Goal: Task Accomplishment & Management: Complete application form

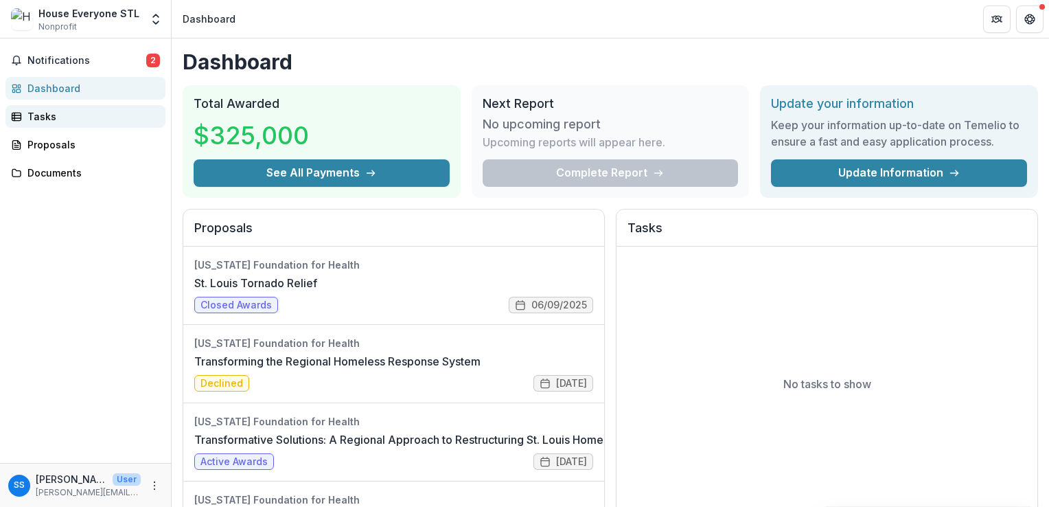
click at [60, 117] on div "Tasks" at bounding box center [90, 116] width 127 height 14
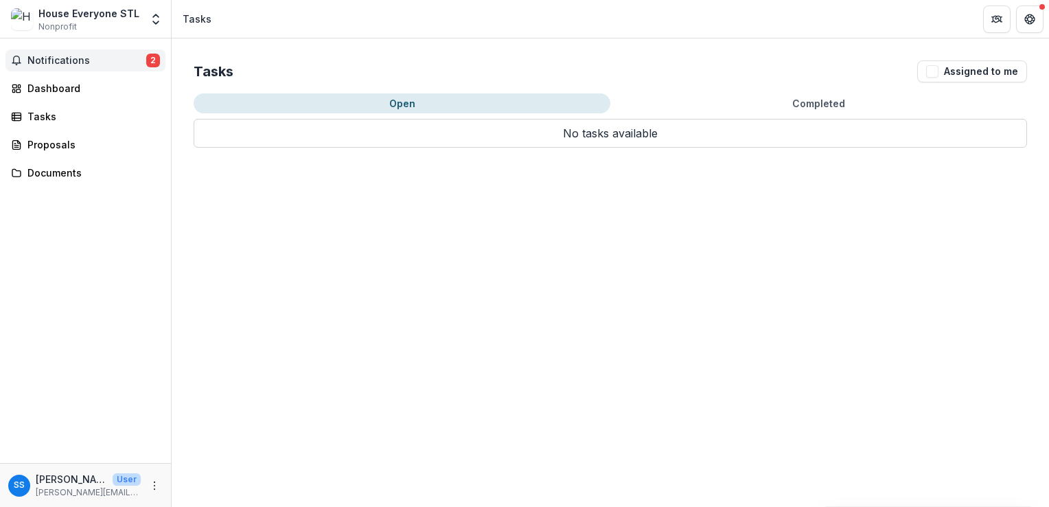
click at [58, 65] on span "Notifications" at bounding box center [86, 61] width 119 height 12
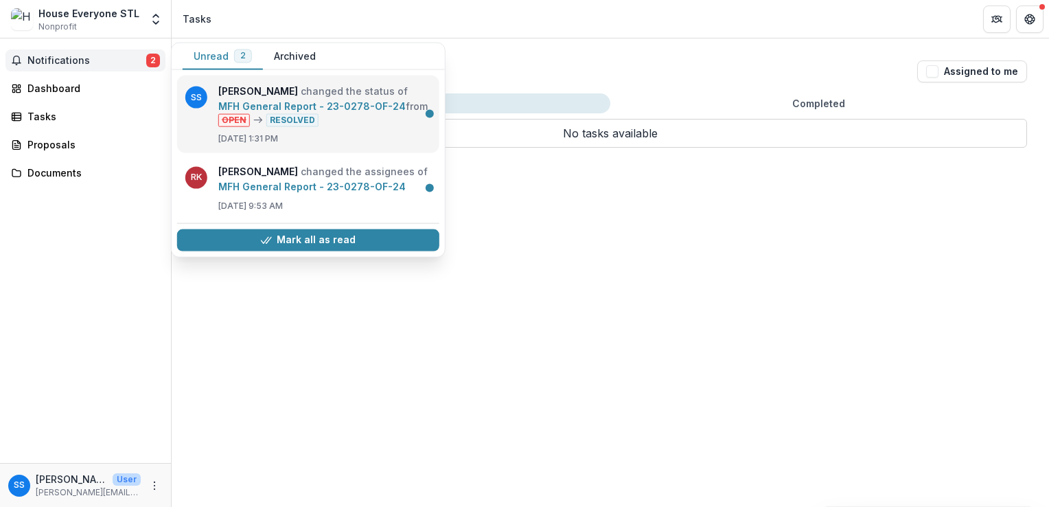
click at [330, 112] on link "MFH General Report - 23-0278-OF-24" at bounding box center [311, 106] width 187 height 12
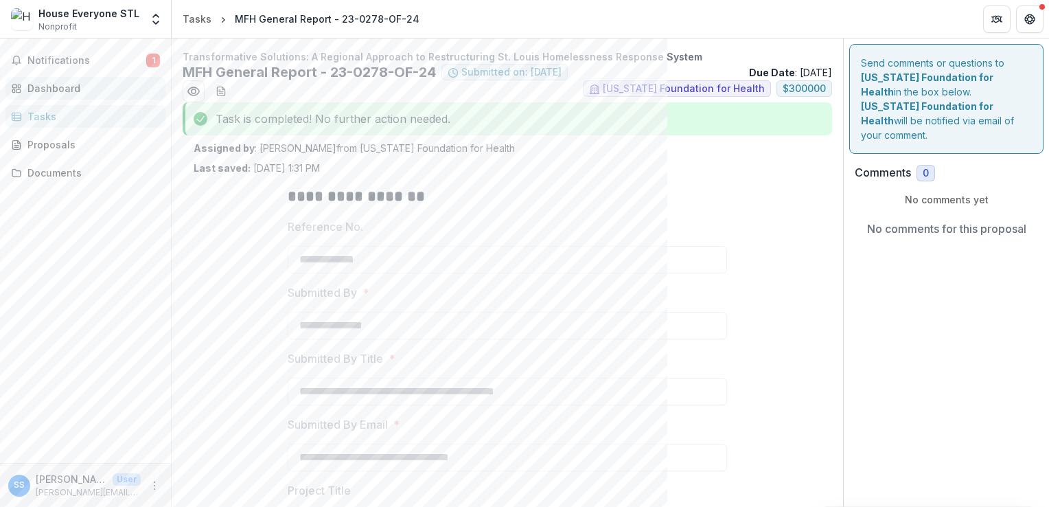
click at [60, 82] on div "Dashboard" at bounding box center [90, 88] width 127 height 14
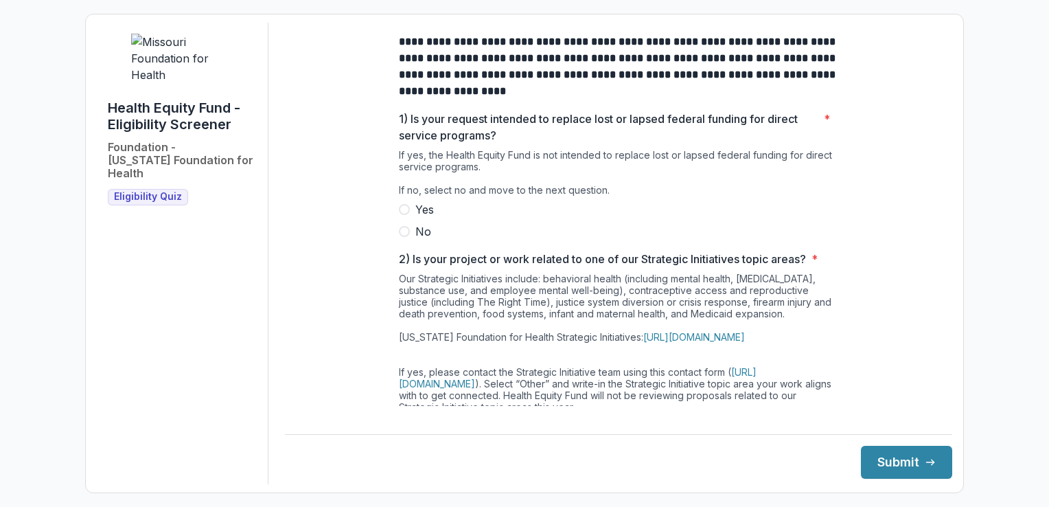
click at [404, 237] on span at bounding box center [404, 231] width 11 height 11
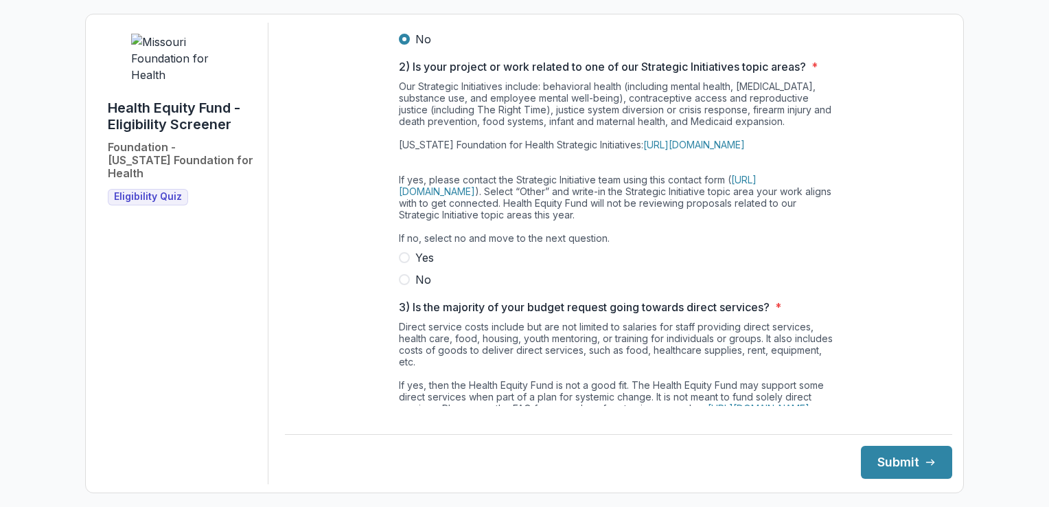
scroll to position [193, 0]
click at [409, 265] on label "Yes" at bounding box center [619, 257] width 440 height 16
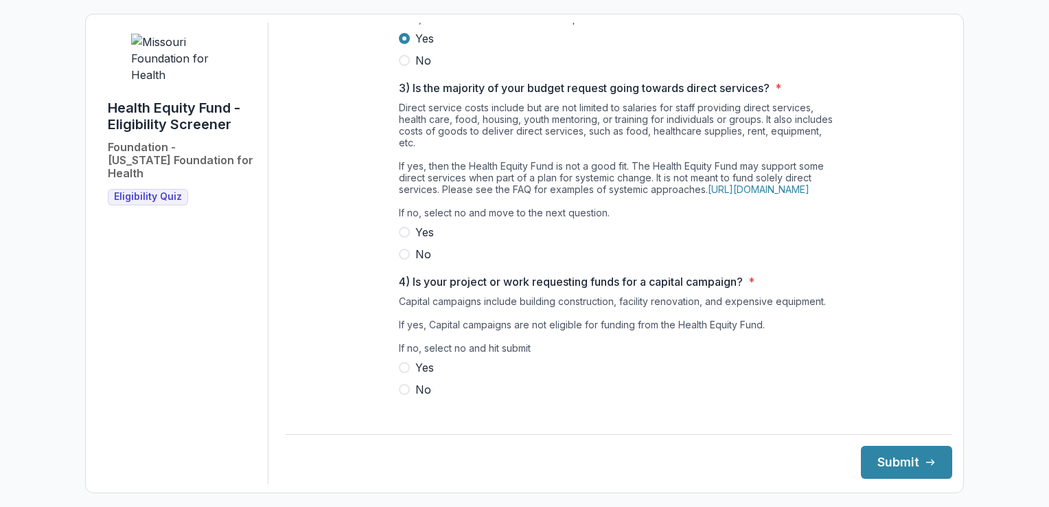
scroll to position [412, 0]
click at [406, 259] on span at bounding box center [404, 253] width 11 height 11
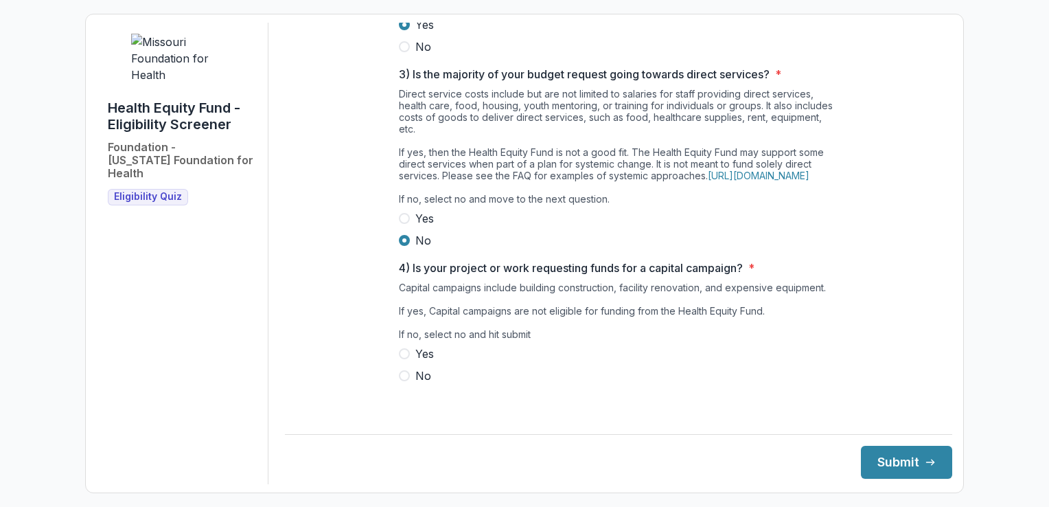
click at [407, 381] on span at bounding box center [404, 375] width 11 height 11
click at [889, 459] on button "Submit" at bounding box center [906, 462] width 91 height 33
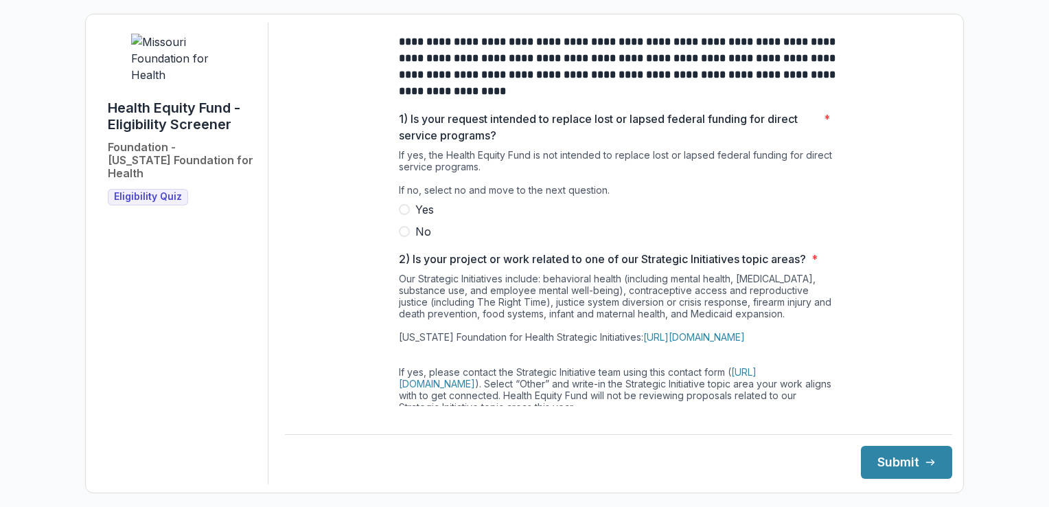
click at [407, 237] on span at bounding box center [404, 231] width 11 height 11
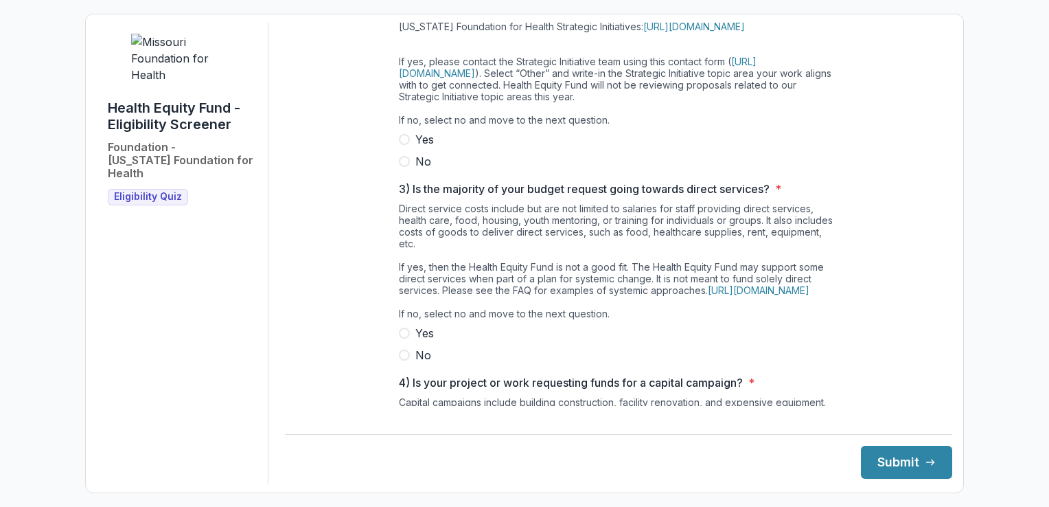
scroll to position [318, 0]
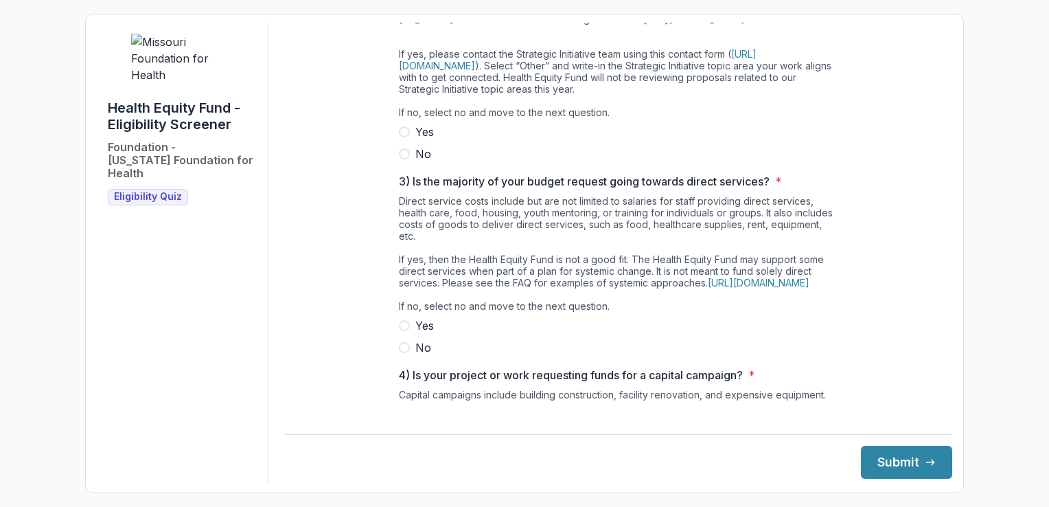
click at [402, 162] on label "No" at bounding box center [619, 154] width 440 height 16
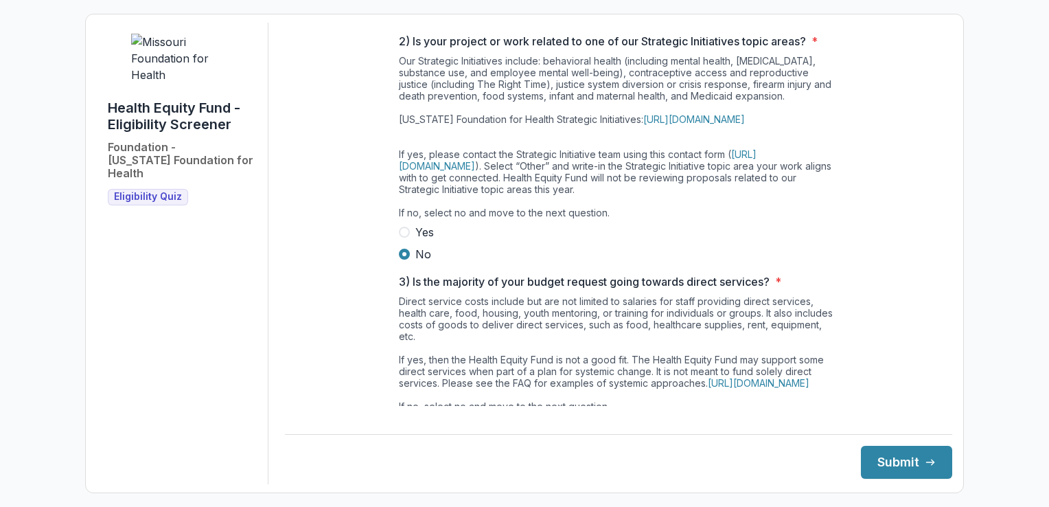
scroll to position [212, 0]
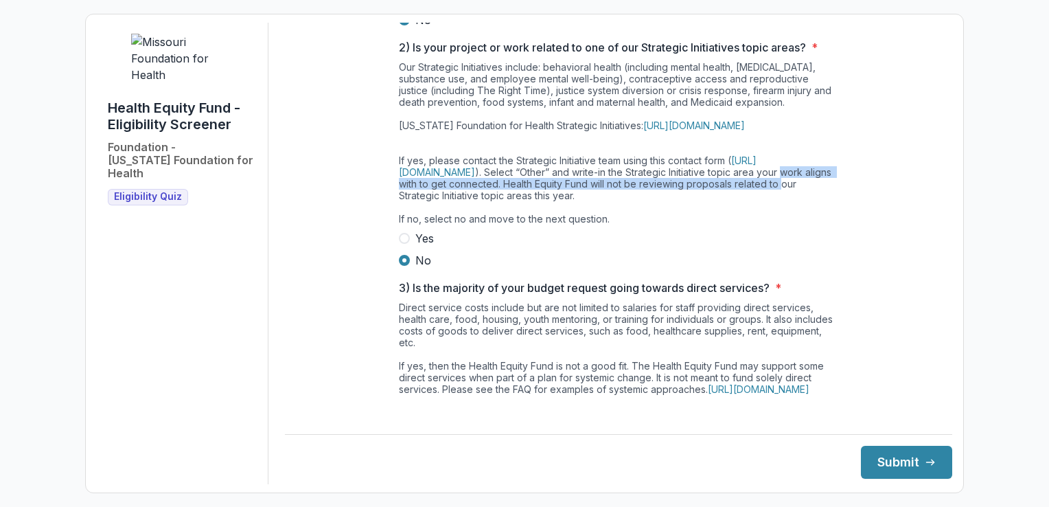
click at [937, 200] on main "**********" at bounding box center [619, 214] width 668 height 383
drag, startPoint x: 937, startPoint y: 200, endPoint x: 890, endPoint y: 205, distance: 47.6
click at [890, 205] on div "**********" at bounding box center [619, 215] width 668 height 808
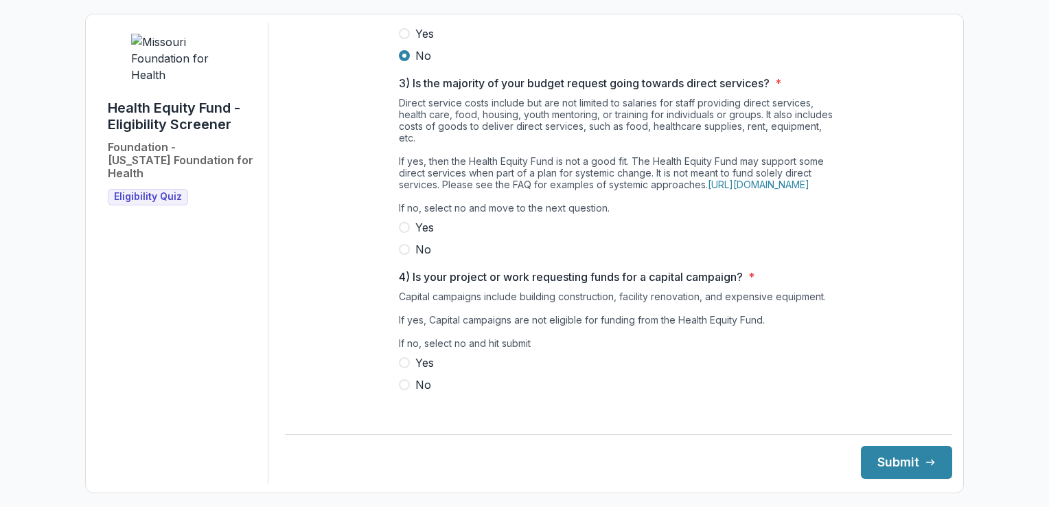
scroll to position [443, 0]
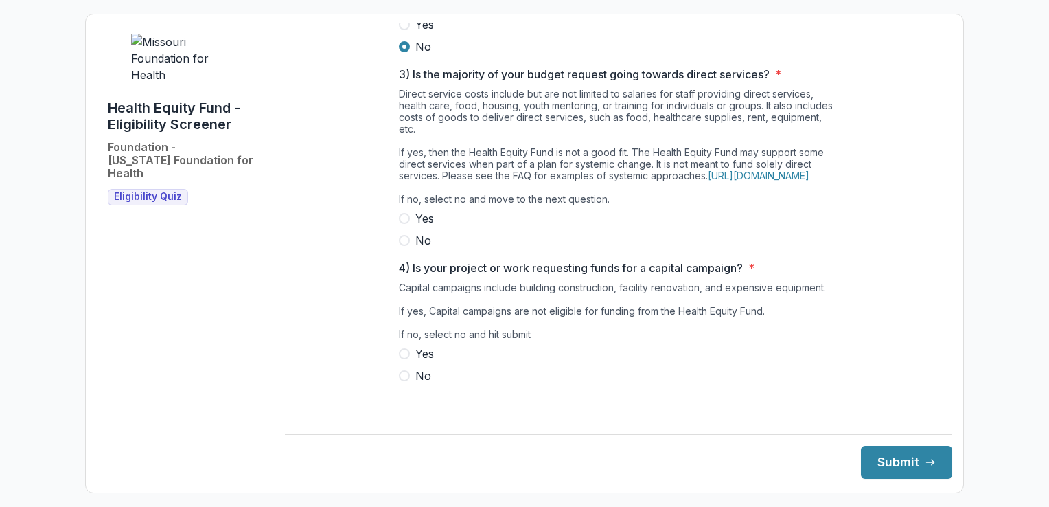
click at [402, 246] on span at bounding box center [404, 240] width 11 height 11
click at [404, 381] on span at bounding box center [404, 375] width 11 height 11
click at [884, 464] on button "Submit" at bounding box center [906, 462] width 91 height 33
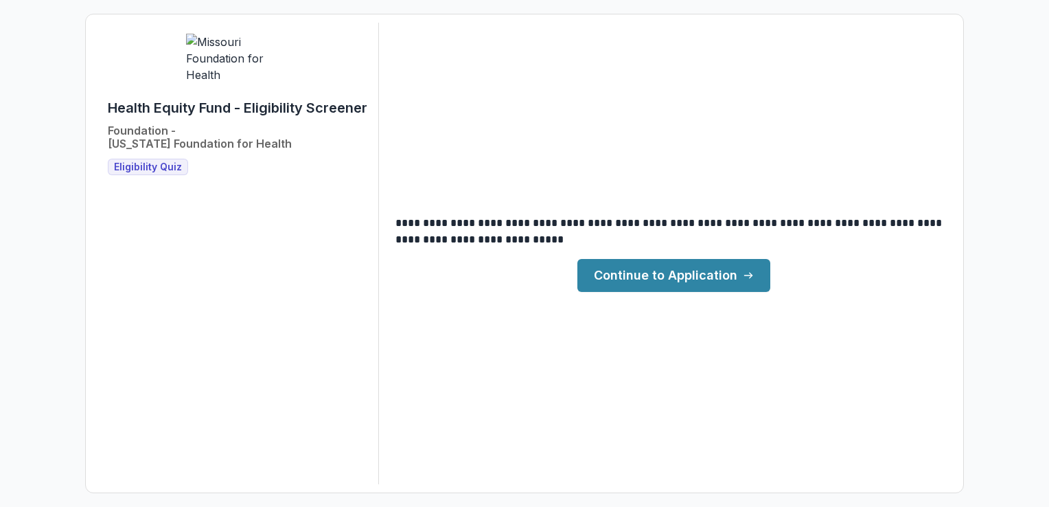
click at [723, 282] on link "Continue to Application" at bounding box center [674, 275] width 193 height 33
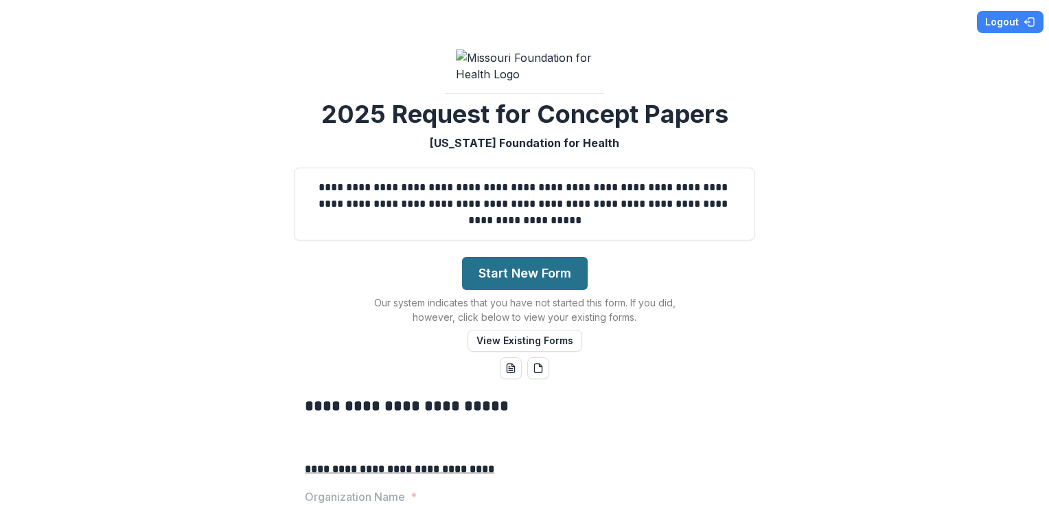
click at [560, 290] on button "Start New Form" at bounding box center [525, 273] width 126 height 33
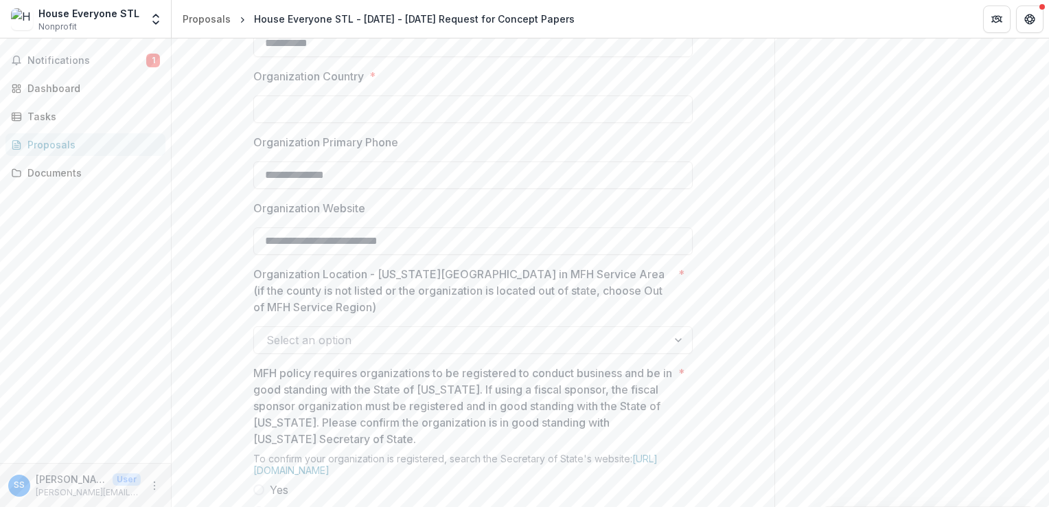
scroll to position [909, 0]
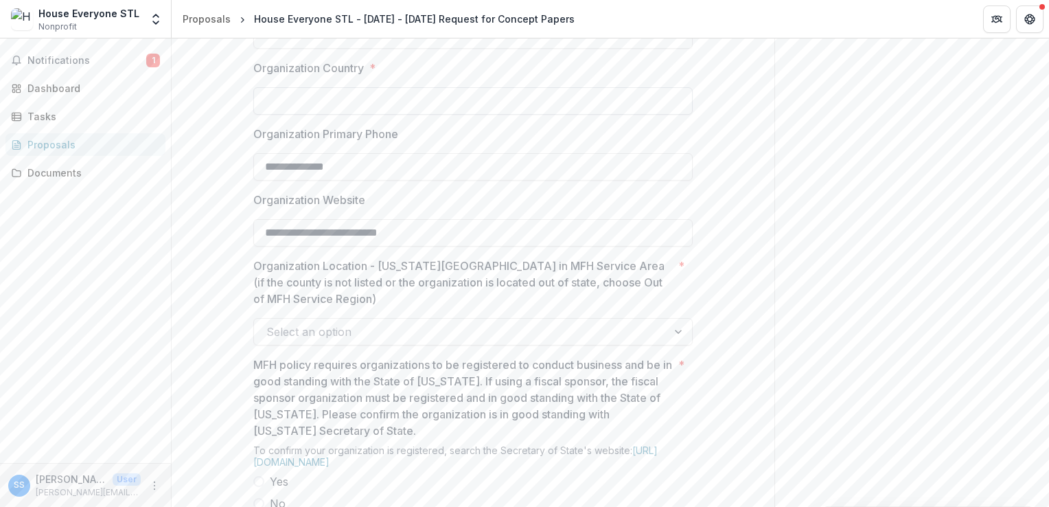
click at [557, 115] on input "Organization Country *" at bounding box center [473, 100] width 440 height 27
type input "**********"
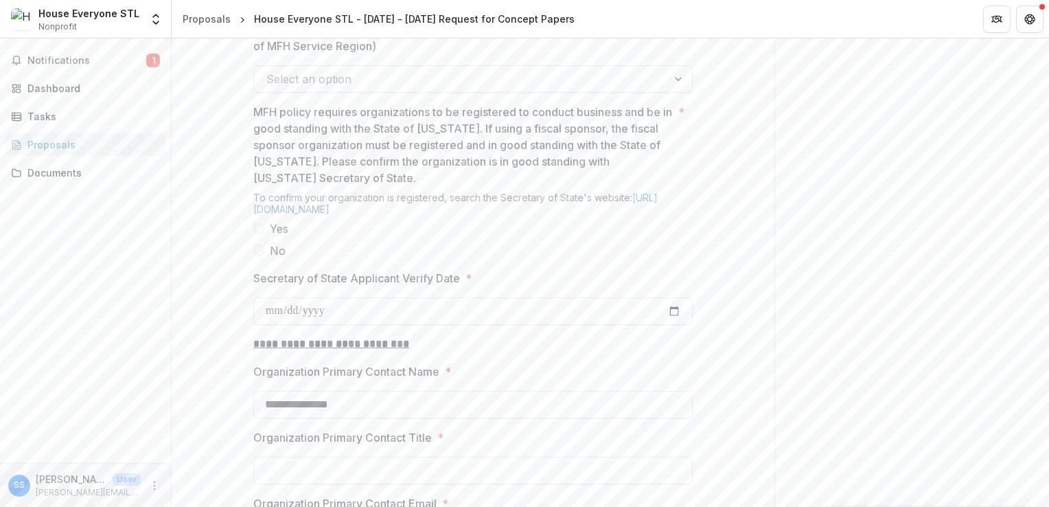
scroll to position [1165, 0]
type input "**********"
click at [392, 86] on div at bounding box center [460, 76] width 389 height 19
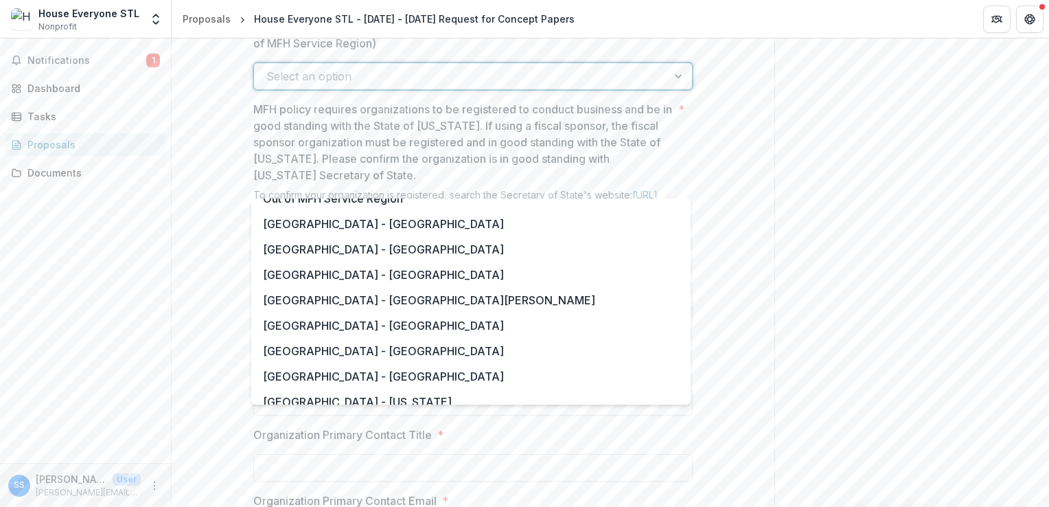
scroll to position [928, 0]
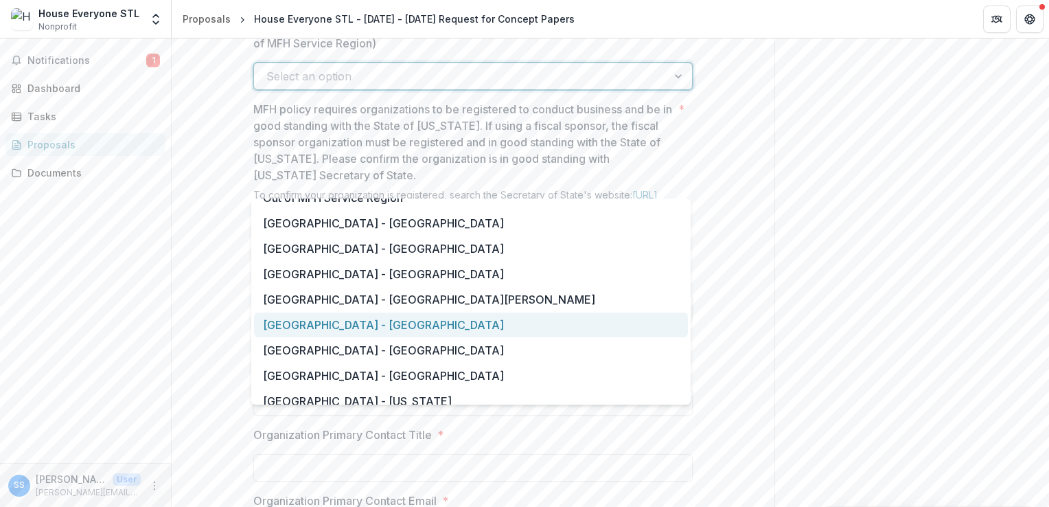
click at [514, 323] on div "Saint Louis Metropolitan Region - St. Louis City" at bounding box center [471, 324] width 434 height 25
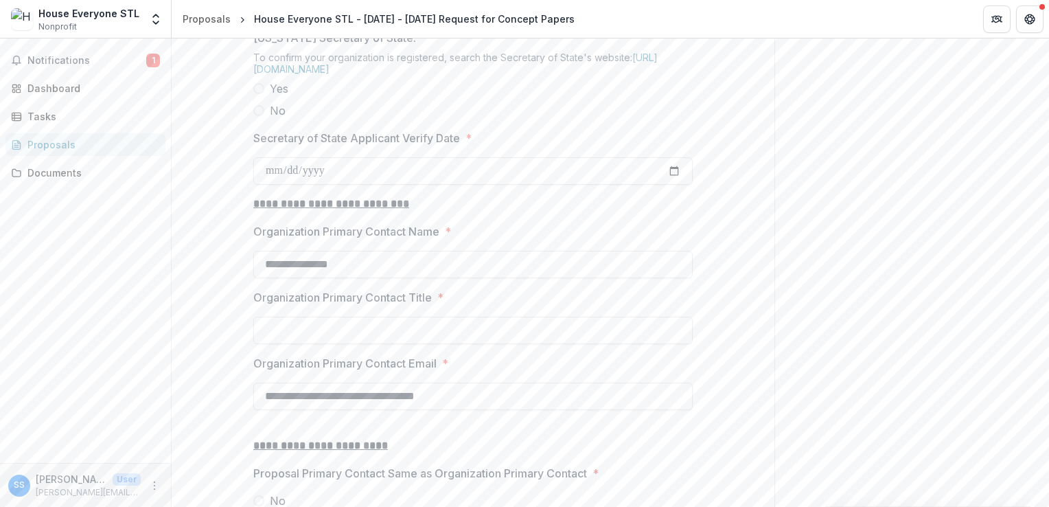
scroll to position [1321, 0]
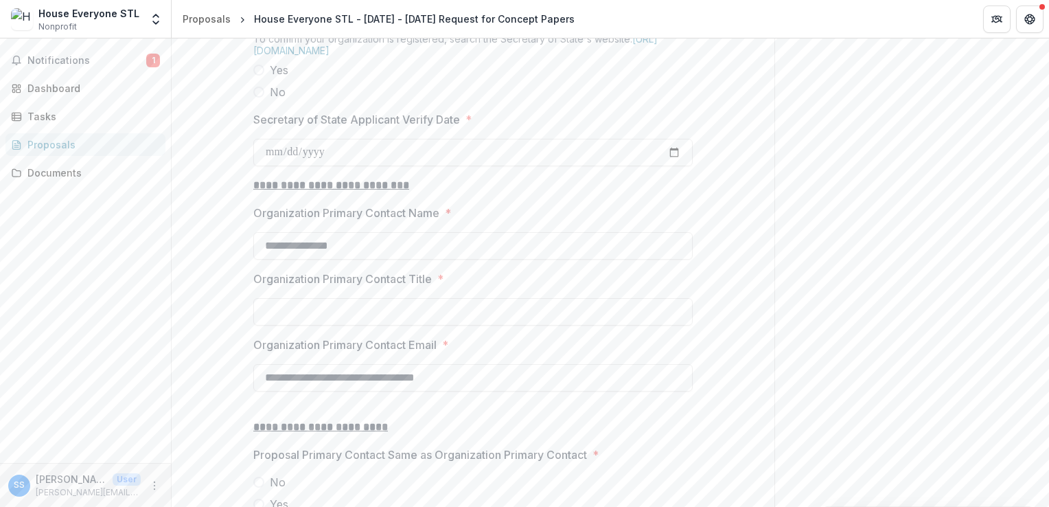
click at [261, 76] on span at bounding box center [258, 70] width 11 height 11
click at [306, 326] on input "Organization Primary Contact Title *" at bounding box center [473, 311] width 440 height 27
type input "**********"
click at [273, 166] on input "Secretary of State Applicant Verify Date *" at bounding box center [473, 152] width 440 height 27
click at [269, 166] on input "Secretary of State Applicant Verify Date *" at bounding box center [473, 152] width 440 height 27
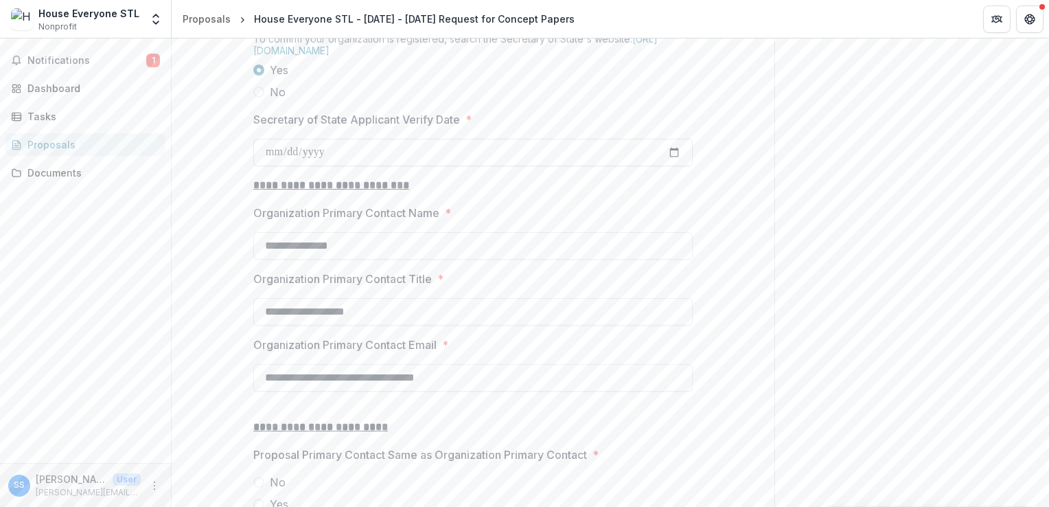
type input "**********"
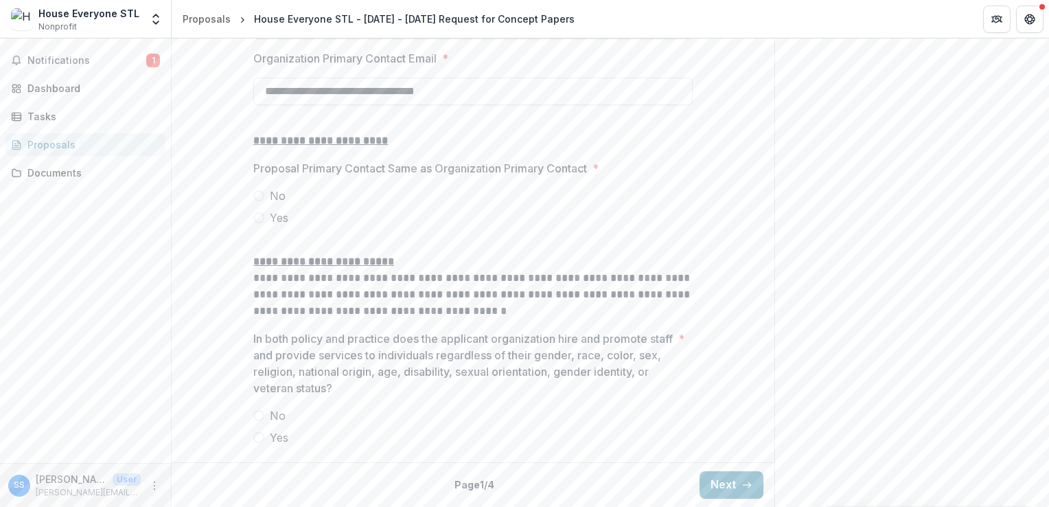
click at [259, 201] on span at bounding box center [258, 195] width 11 height 11
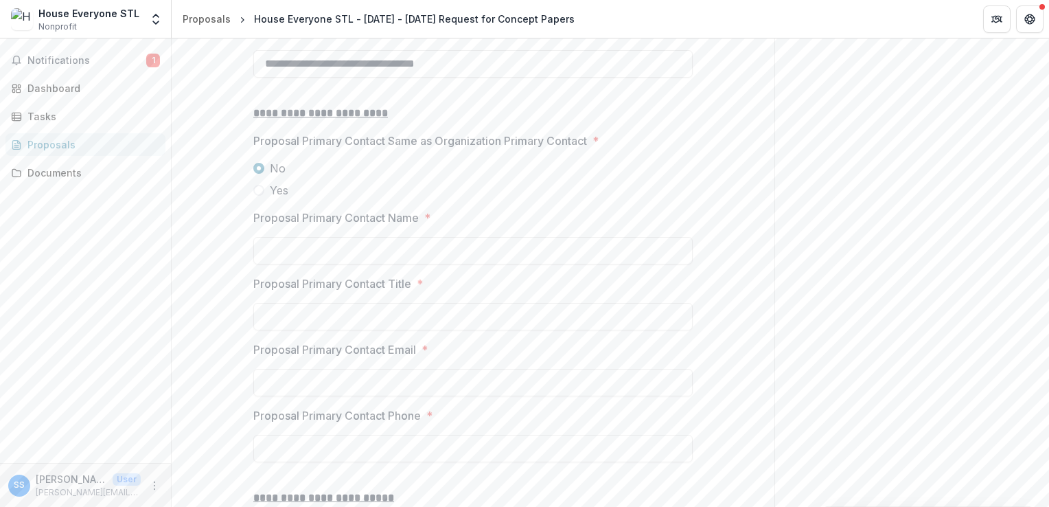
click at [256, 196] on span at bounding box center [258, 190] width 11 height 11
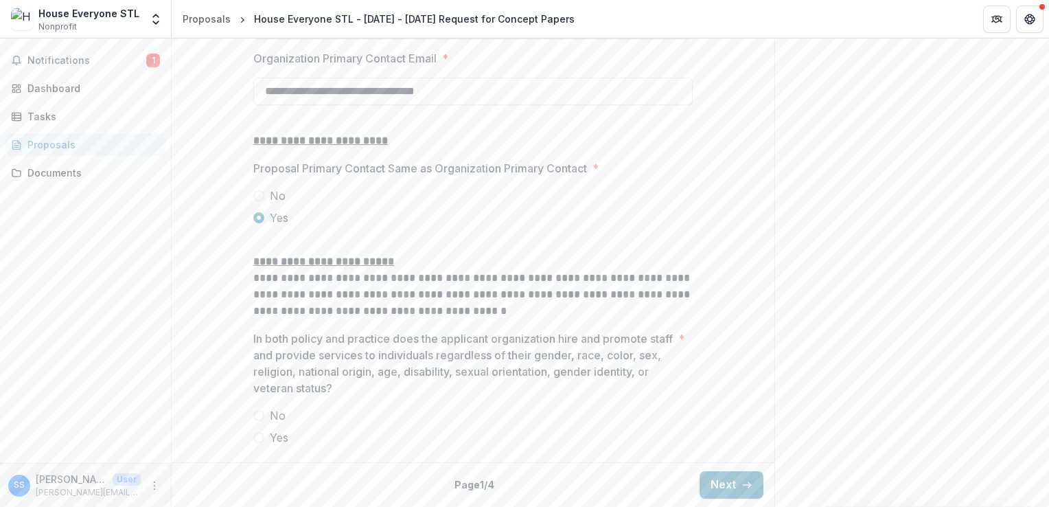
scroll to position [1709, 0]
click at [261, 438] on span at bounding box center [258, 437] width 11 height 11
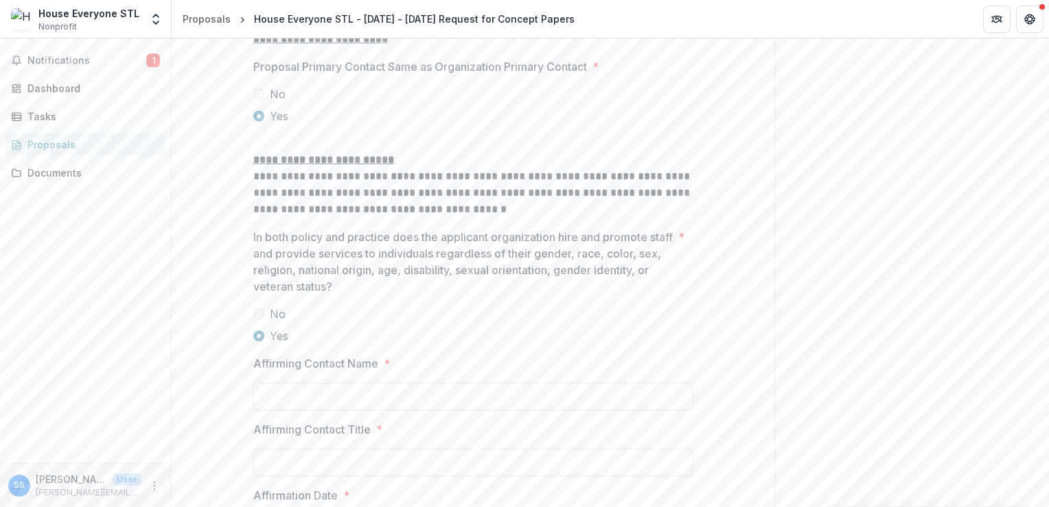
scroll to position [1906, 0]
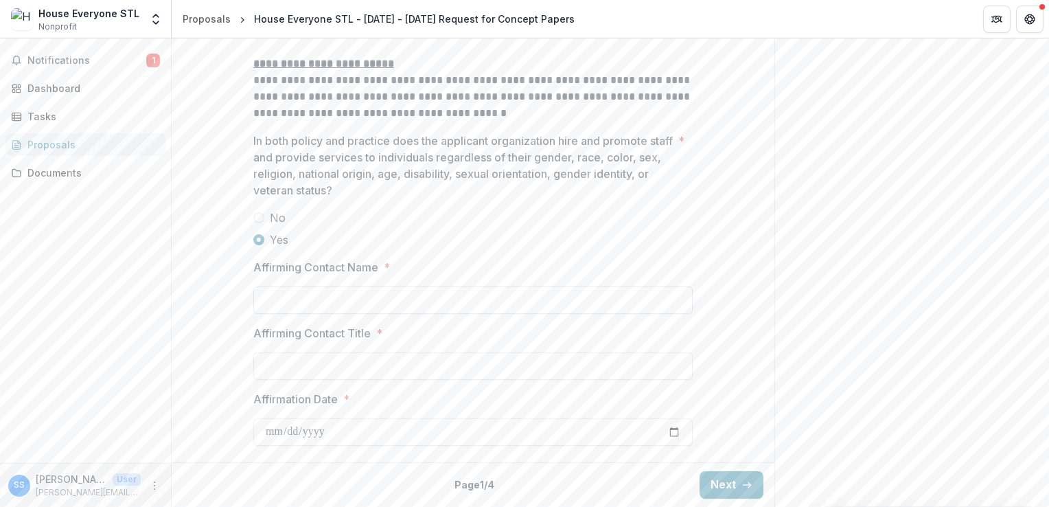
click at [457, 298] on input "Affirming Contact Name *" at bounding box center [473, 299] width 440 height 27
type input "**********"
click at [330, 371] on input "Affirming Contact Title *" at bounding box center [473, 365] width 440 height 27
type input "*"
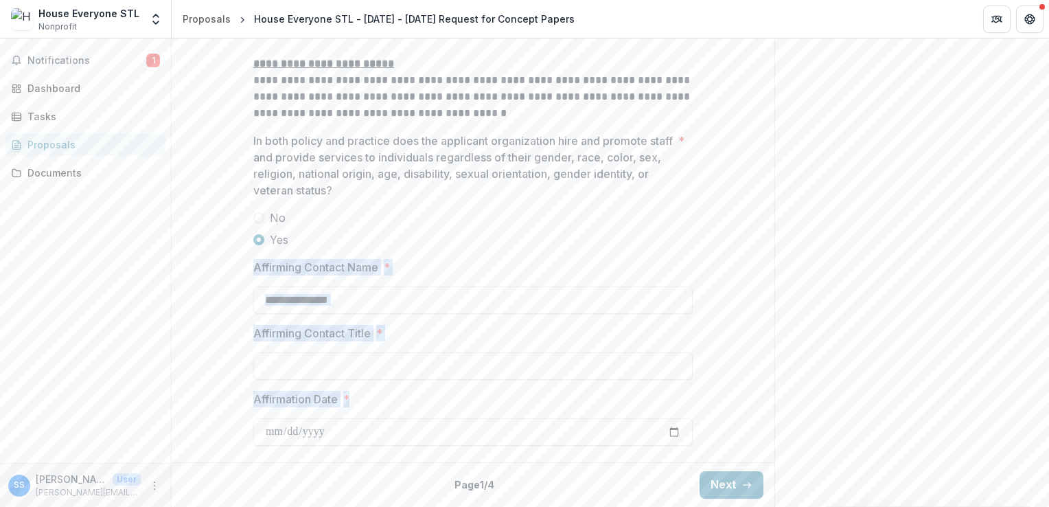
drag, startPoint x: 355, startPoint y: 402, endPoint x: 231, endPoint y: 261, distance: 187.8
copy div "Affirming Contact Name * Affirming Contact Title * Affirmation Date *"
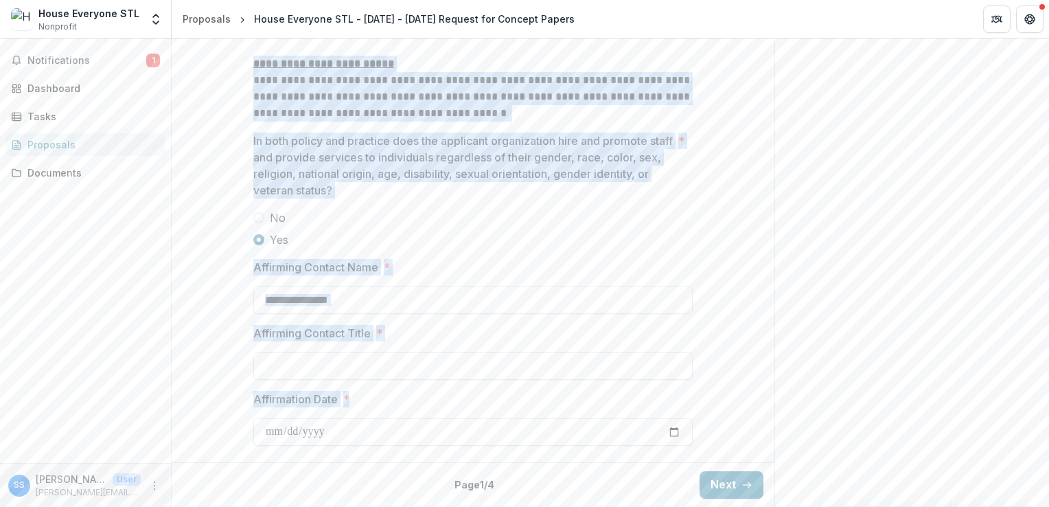
drag, startPoint x: 708, startPoint y: 433, endPoint x: 250, endPoint y: 70, distance: 584.6
click at [442, 265] on label "Affirming Contact Name *" at bounding box center [468, 267] width 431 height 16
click at [442, 286] on input "**********" at bounding box center [473, 299] width 440 height 27
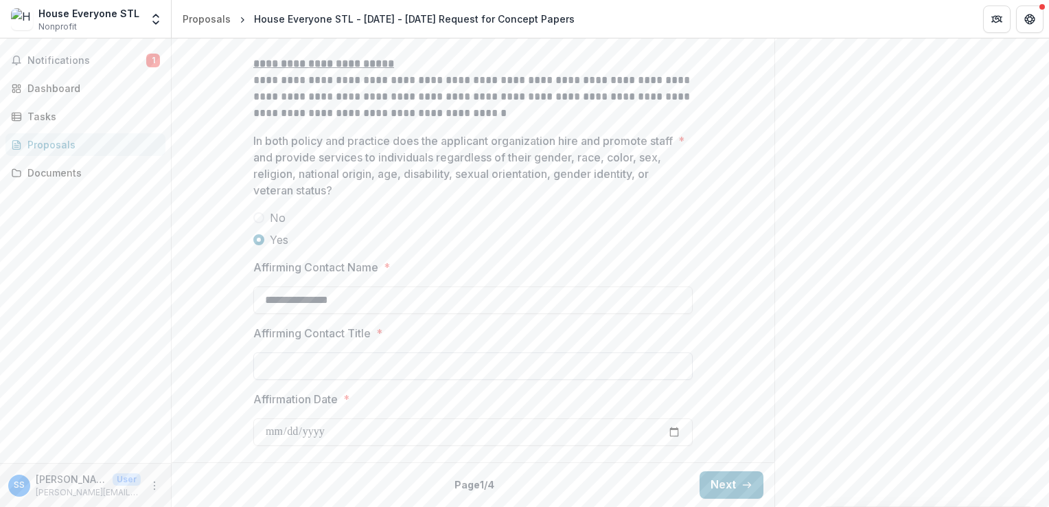
click at [319, 372] on input "Affirming Contact Title *" at bounding box center [473, 365] width 440 height 27
drag, startPoint x: 714, startPoint y: 438, endPoint x: 251, endPoint y: 78, distance: 586.8
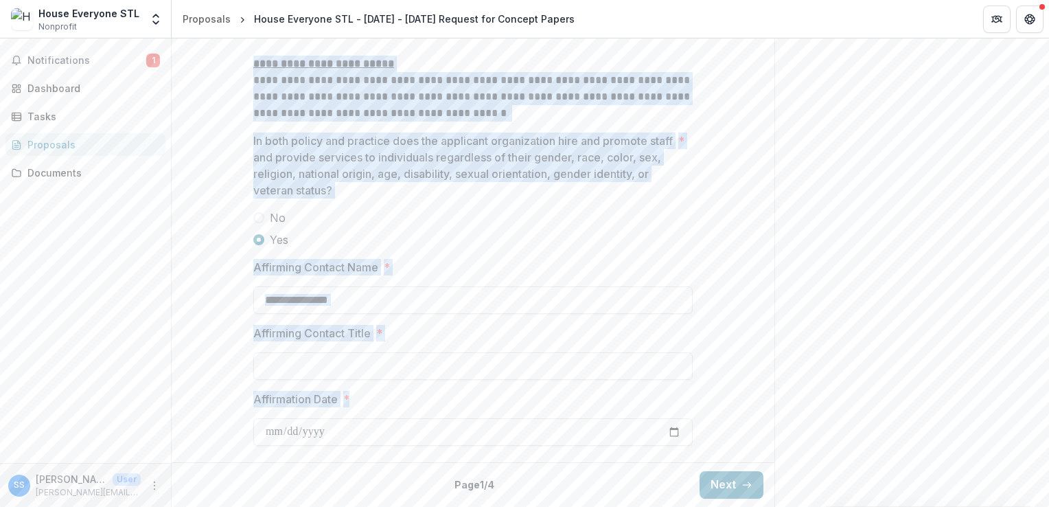
drag, startPoint x: 251, startPoint y: 78, endPoint x: 703, endPoint y: 446, distance: 582.8
copy div "**********"
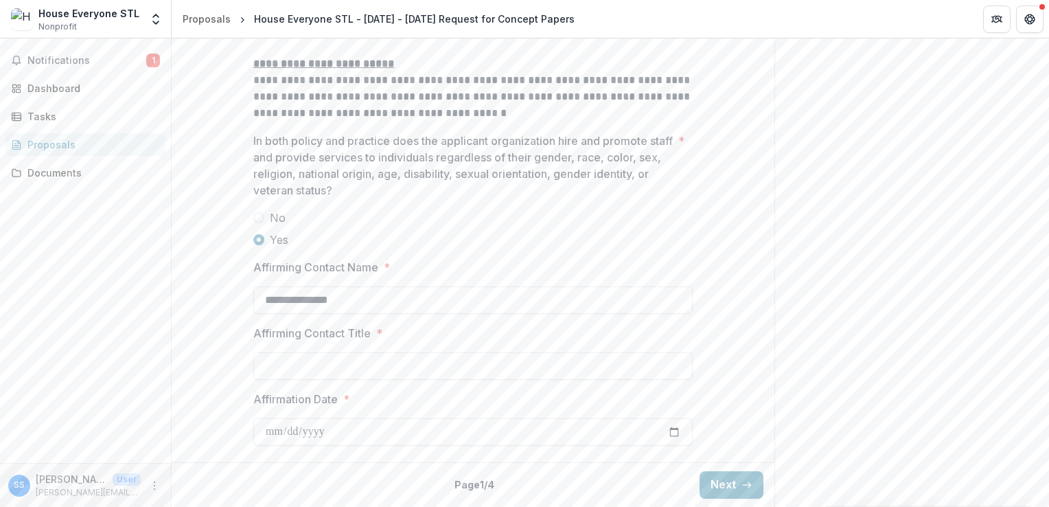
click at [531, 370] on input "Affirming Contact Title *" at bounding box center [473, 365] width 440 height 27
click at [515, 365] on input "Affirming Contact Title *" at bounding box center [473, 365] width 440 height 27
type input "**********"
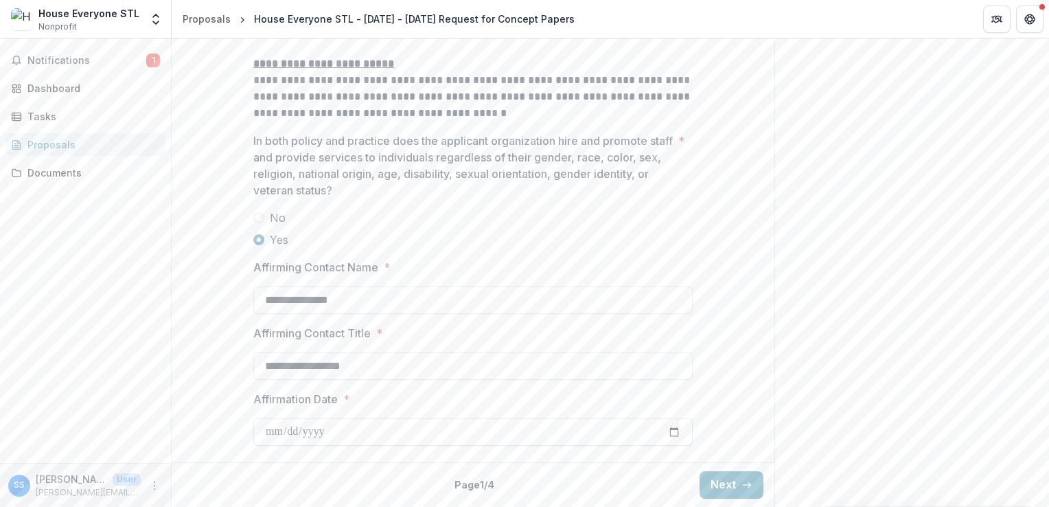
click at [297, 431] on input "Affirmation Date *" at bounding box center [473, 431] width 440 height 27
click at [288, 427] on input "Affirmation Date *" at bounding box center [473, 431] width 440 height 27
type input "**********"
click at [725, 488] on button "Next" at bounding box center [732, 484] width 64 height 27
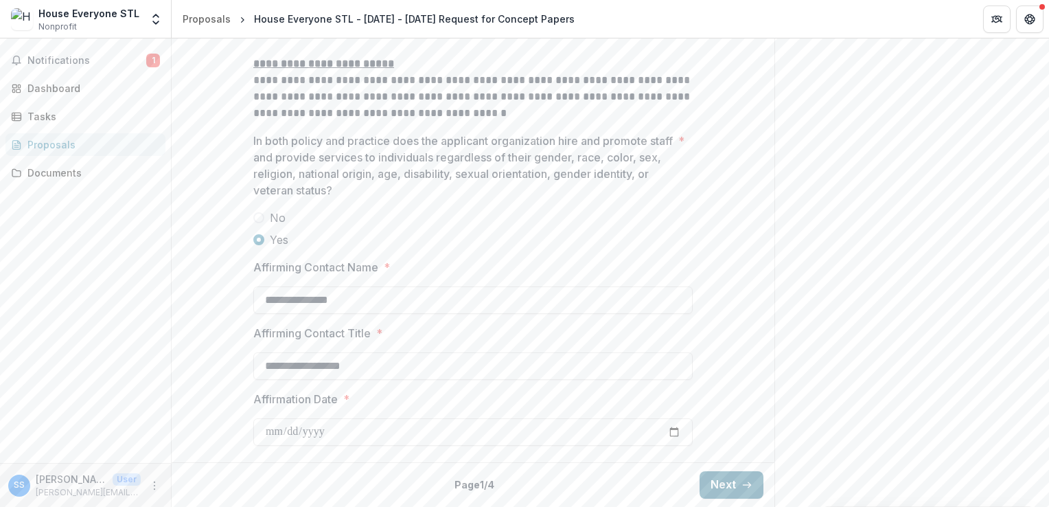
scroll to position [58, 0]
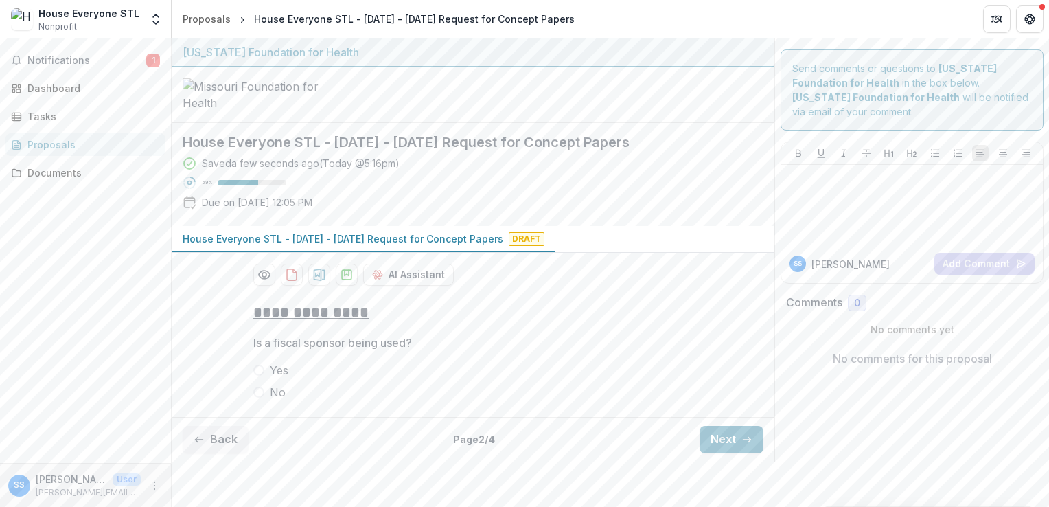
click at [258, 398] on span at bounding box center [258, 392] width 11 height 11
click at [709, 453] on button "Next" at bounding box center [732, 439] width 64 height 27
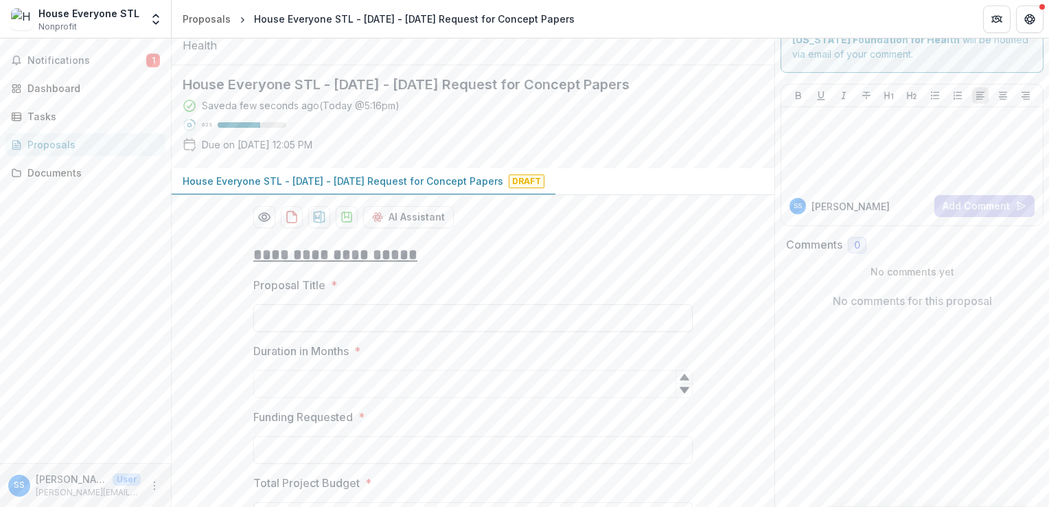
click at [574, 332] on input "Proposal Title *" at bounding box center [473, 317] width 440 height 27
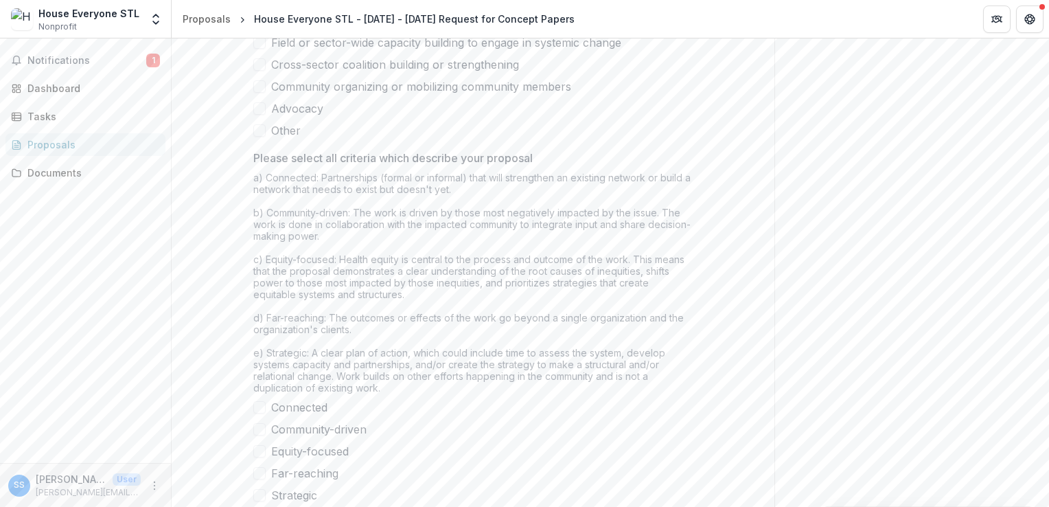
scroll to position [1010, 0]
drag, startPoint x: 243, startPoint y: 69, endPoint x: 355, endPoint y: 244, distance: 207.8
drag, startPoint x: 355, startPoint y: 244, endPoint x: 429, endPoint y: 282, distance: 82.6
click at [429, 282] on div "Please select all criteria which describe your proposal a) Connected: Partnersh…" at bounding box center [473, 321] width 440 height 354
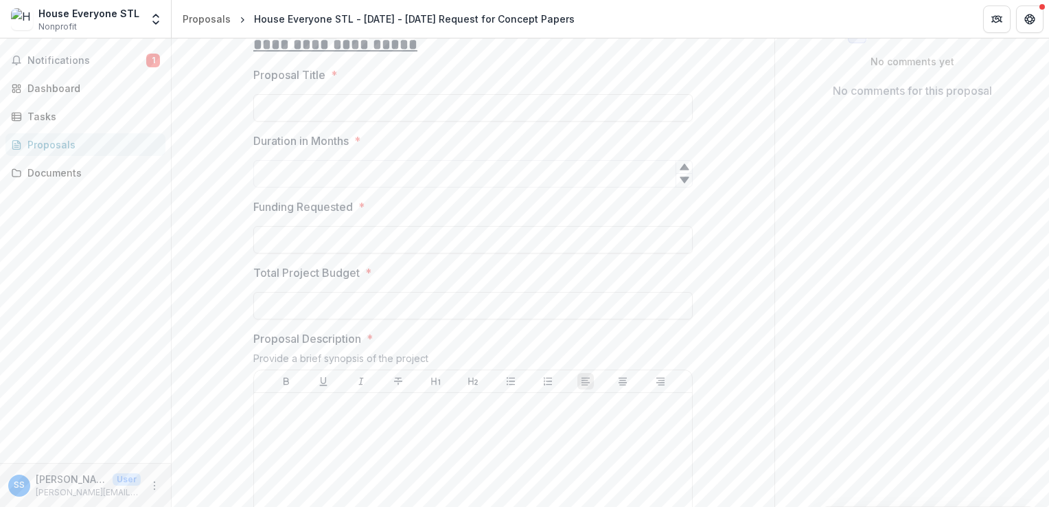
scroll to position [0, 0]
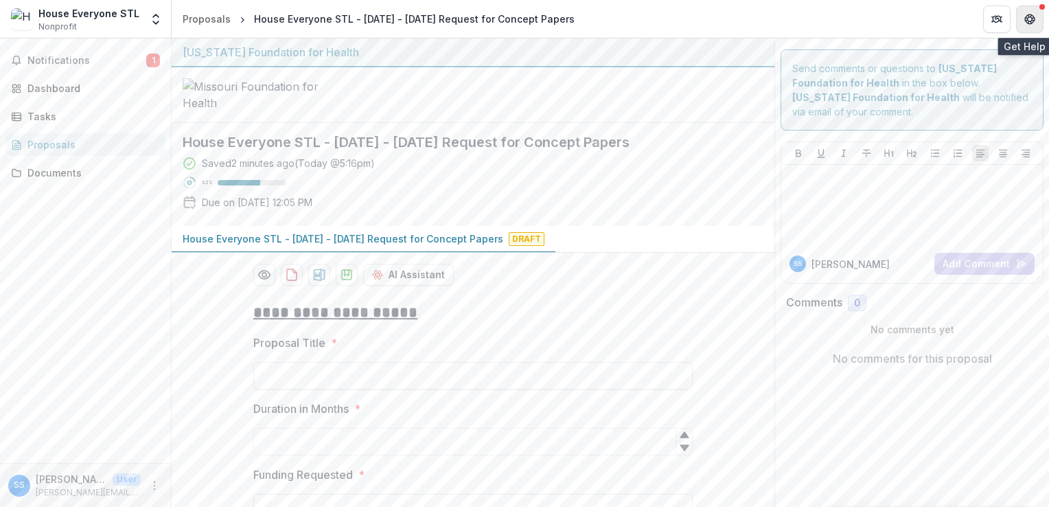
click at [1025, 19] on icon "Get Help" at bounding box center [1026, 18] width 3 height 3
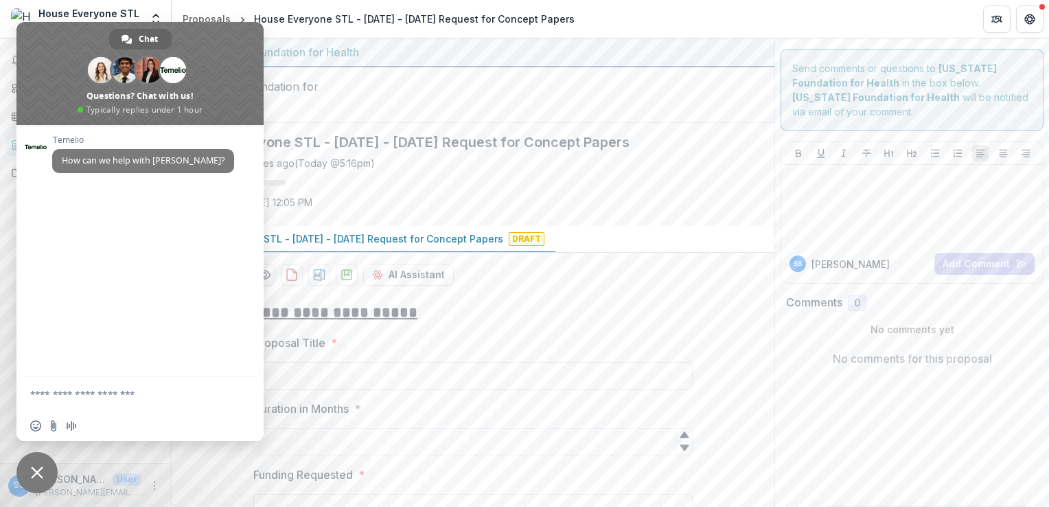
click at [33, 471] on span "Close chat" at bounding box center [37, 472] width 12 height 12
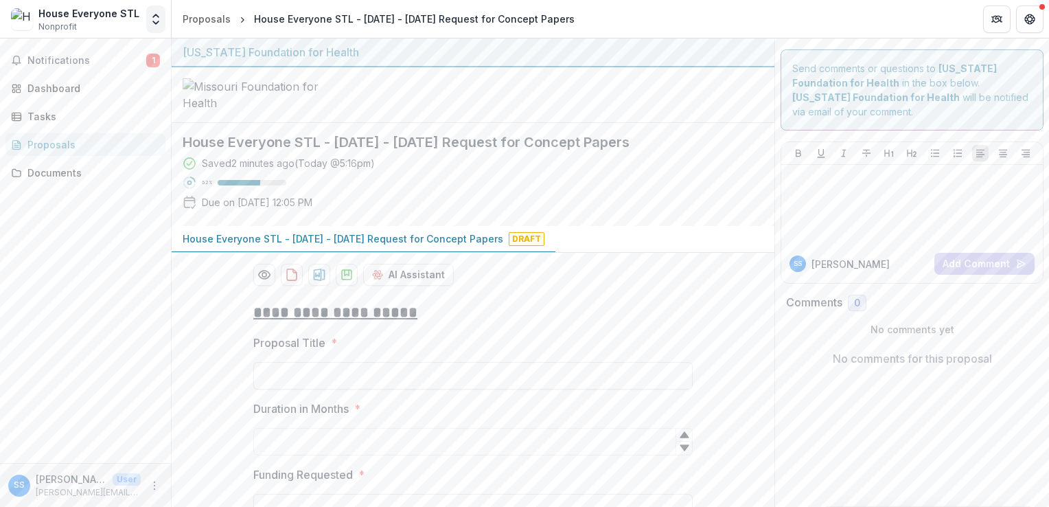
click at [156, 18] on icon "Open entity switcher" at bounding box center [156, 19] width 14 height 14
click at [585, 123] on div at bounding box center [473, 95] width 603 height 56
